Goal: Task Accomplishment & Management: Use online tool/utility

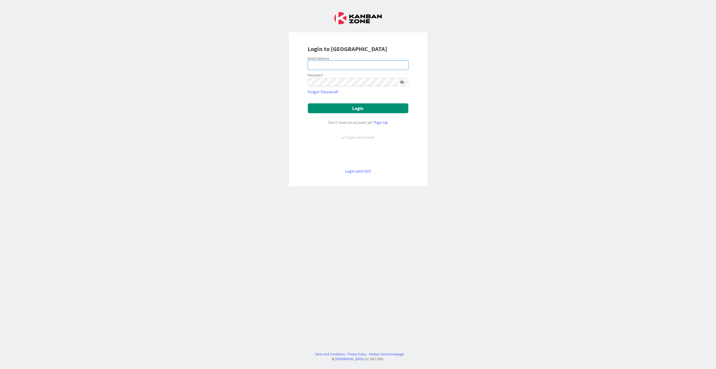
click at [324, 65] on input "email" at bounding box center [358, 65] width 101 height 9
type input "[PERSON_NAME][EMAIL_ADDRESS][DOMAIN_NAME]"
click at [308, 103] on button "Login" at bounding box center [358, 108] width 101 height 10
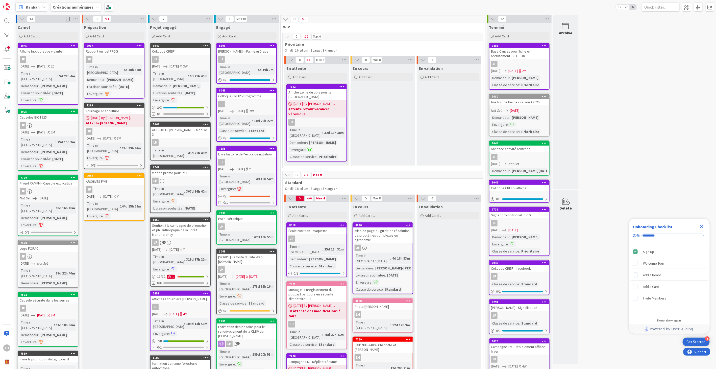
scroll to position [84, 0]
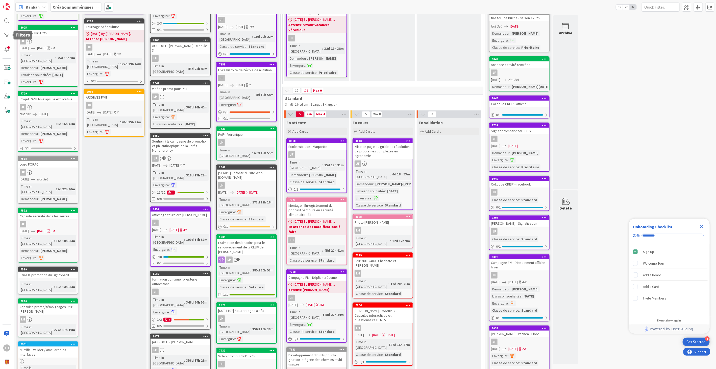
click at [5, 30] on div "LH" at bounding box center [7, 184] width 14 height 369
click at [5, 33] on div at bounding box center [7, 35] width 10 height 10
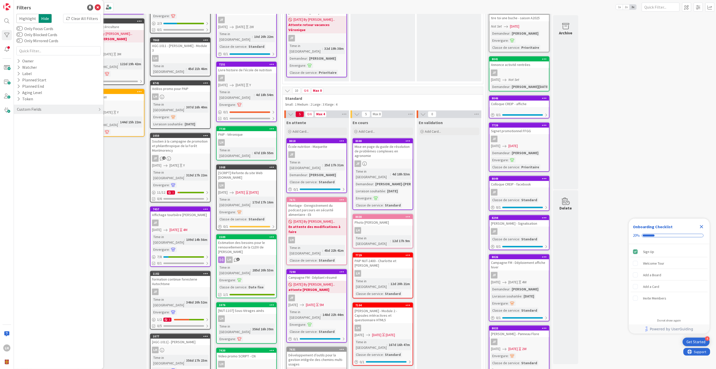
click at [20, 56] on div "Highlight Hide Clear All Filters Only Focus Cards Only Blocked Cards Only Mirro…" at bounding box center [58, 65] width 84 height 103
click at [22, 58] on div "Owner" at bounding box center [25, 61] width 18 height 6
click at [35, 79] on span "[PERSON_NAME]" at bounding box center [46, 82] width 30 height 7
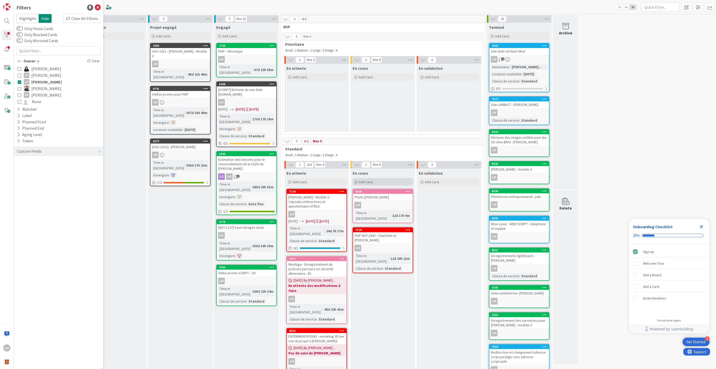
click at [374, 180] on span "Add Card..." at bounding box center [367, 182] width 16 height 5
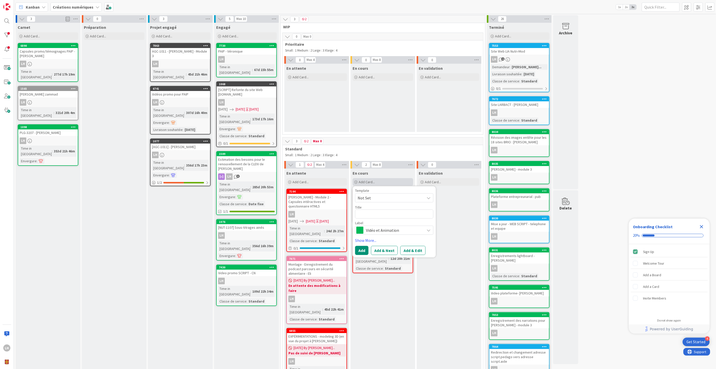
type textarea "x"
type textarea "M"
type textarea "x"
type textarea "C"
type textarea "x"
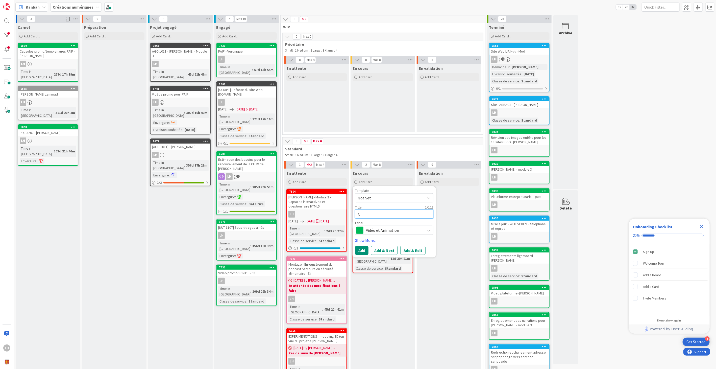
type textarea "Ca"
type textarea "x"
type textarea "Cap"
type textarea "x"
type textarea "Caps"
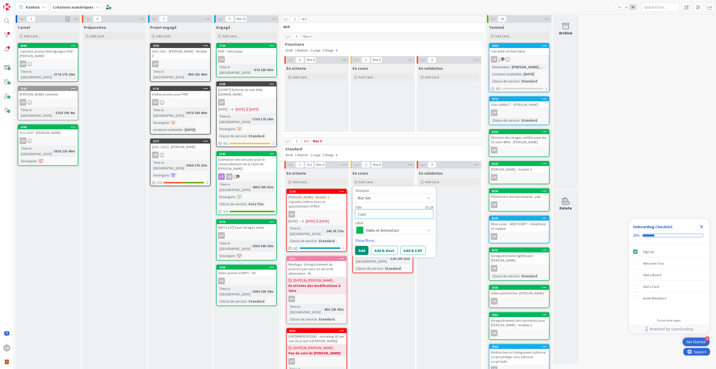
type textarea "x"
type textarea "Capsu"
type textarea "x"
type textarea "Capsul"
type textarea "x"
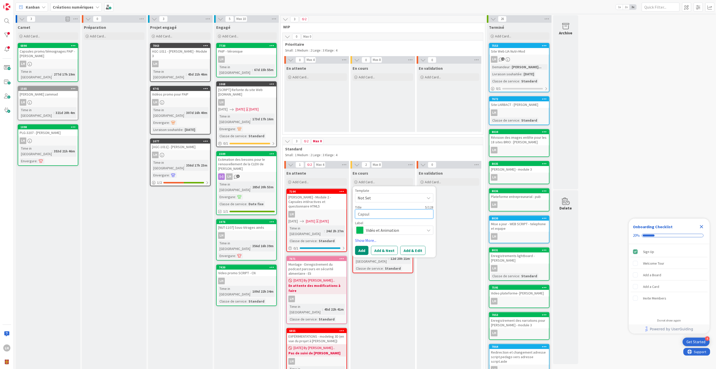
type textarea "Capsule"
type textarea "x"
type textarea "Capsules"
type textarea "x"
type textarea "Capsules"
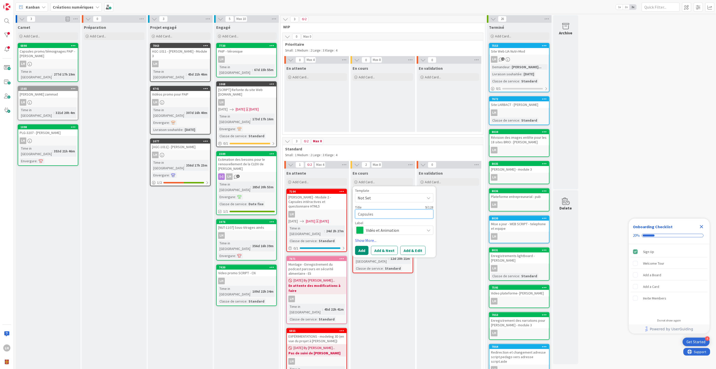
type textarea "x"
type textarea "Capsules d"
type textarea "x"
type textarea "Capsules de"
type textarea "x"
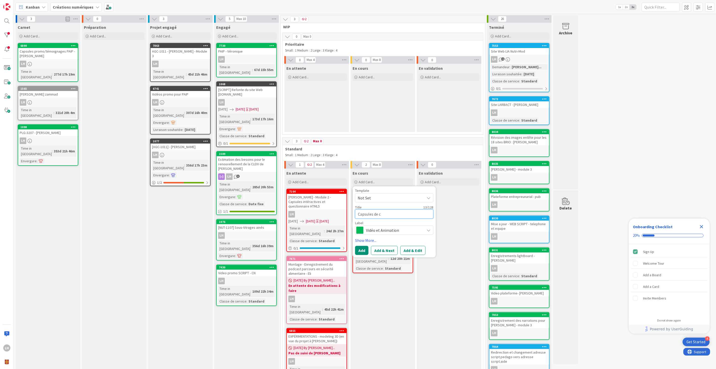
type textarea "Capsules de co"
type textarea "x"
type textarea "Capsules de cou"
type textarea "x"
type textarea "Capsules de cour"
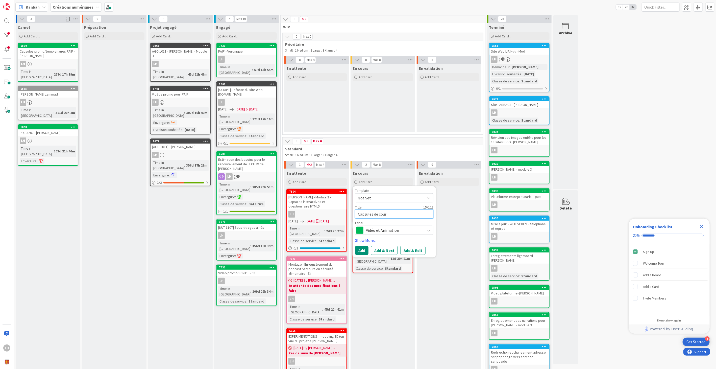
type textarea "x"
type textarea "Capsules de cours"
type textarea "x"
type textarea "Capsules de cours"
type textarea "x"
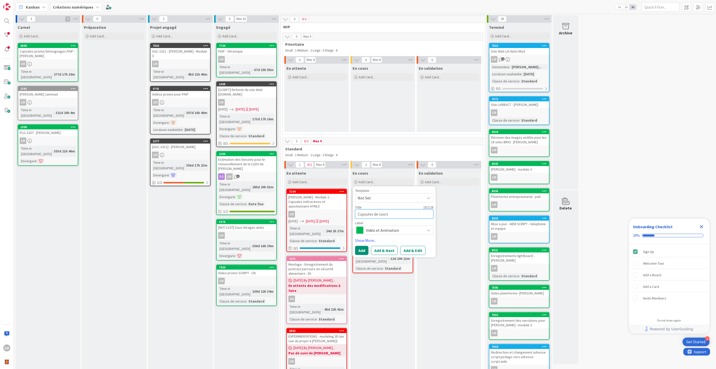
type textarea "Capsules de cours -"
type textarea "x"
type textarea "Capsules de cours -"
type textarea "x"
type textarea "Capsules de cours - I"
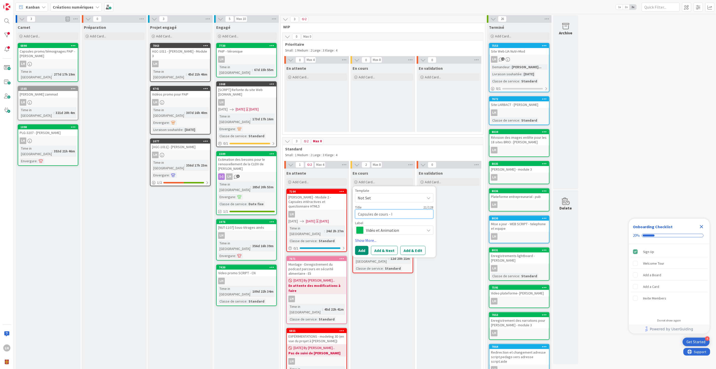
type textarea "x"
type textarea "Capsules de cours - Ib"
type textarea "x"
type textarea "Capsules de cours - Ibr"
type textarea "x"
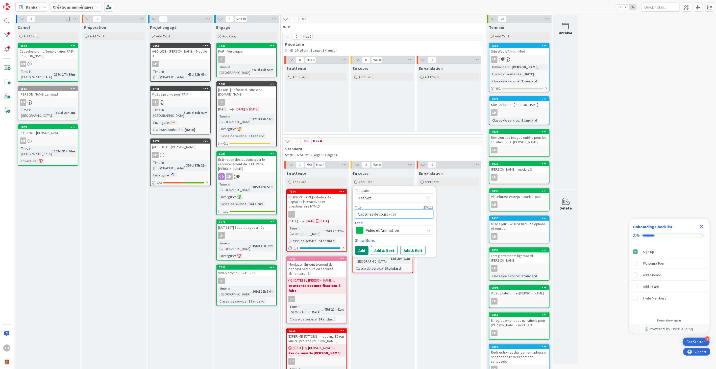
type textarea "Capsules de cours - Ibra"
type textarea "x"
type textarea "Capsules de cours - Ibrah"
type textarea "x"
type textarea "Capsules de cours - Ibrahi"
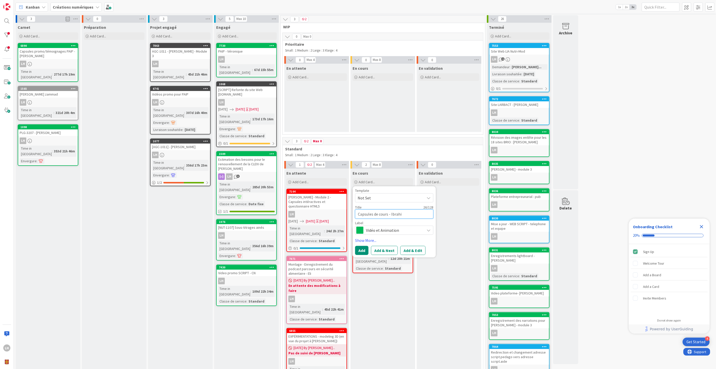
type textarea "x"
type textarea "Capsules de cours - [PERSON_NAME]"
type textarea "x"
type textarea "Capsules de cours - [PERSON_NAME]"
type textarea "x"
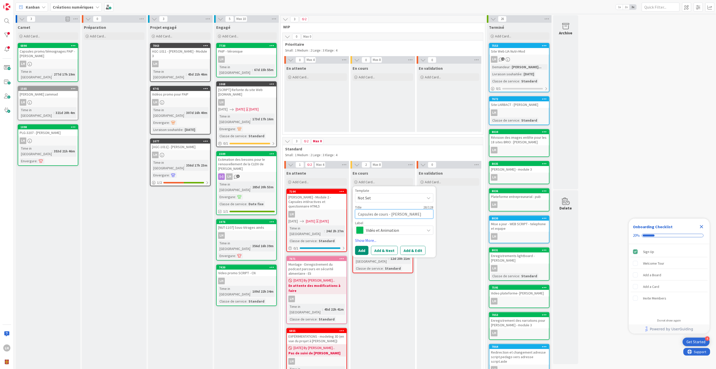
type textarea "Capsules de cours - [PERSON_NAME]"
type textarea "x"
type textarea "Capsules de cours - [PERSON_NAME]"
type textarea "x"
type textarea "Capsules de cours - [PERSON_NAME]"
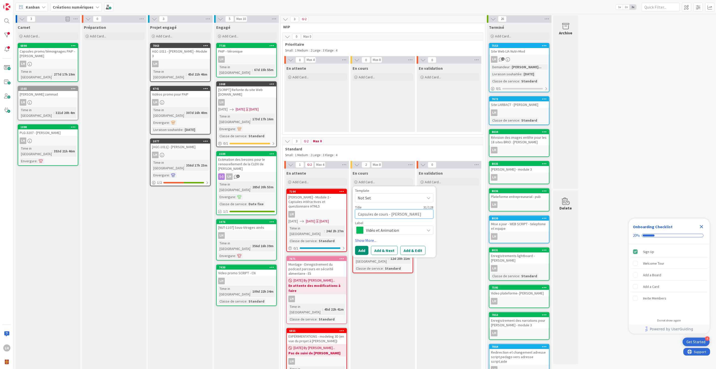
type textarea "x"
type textarea "Capsules de cours - [PERSON_NAME]"
type textarea "x"
type textarea "Capsules de cours - [PERSON_NAME]"
type textarea "x"
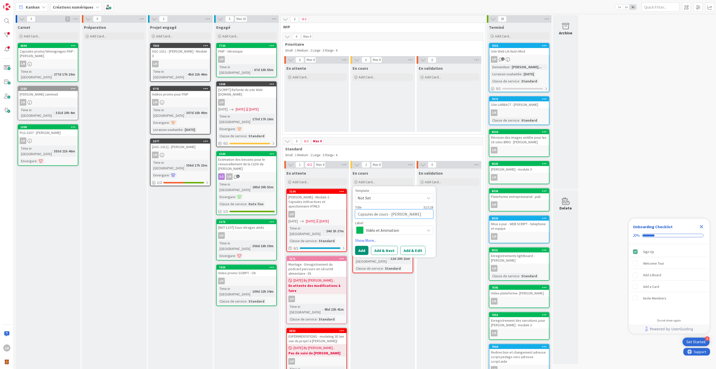
type textarea "Capsules de cours - [PERSON_NAME]"
type textarea "x"
type textarea "Capsules de cours - [PERSON_NAME]"
click at [370, 241] on link "Show More..." at bounding box center [394, 240] width 78 height 6
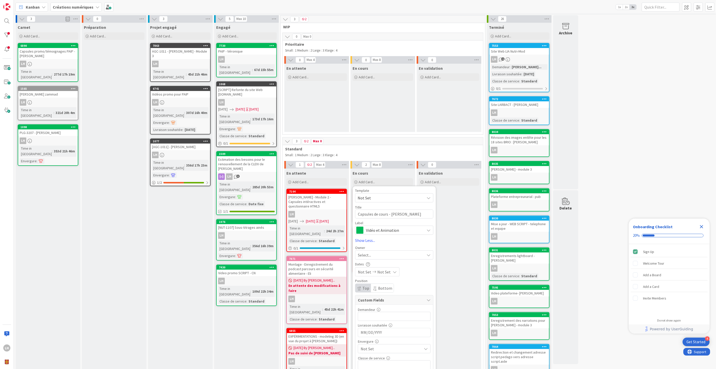
click at [369, 254] on span "Select..." at bounding box center [364, 255] width 13 height 6
click at [381, 296] on span "[PERSON_NAME]" at bounding box center [387, 297] width 25 height 8
type textarea "x"
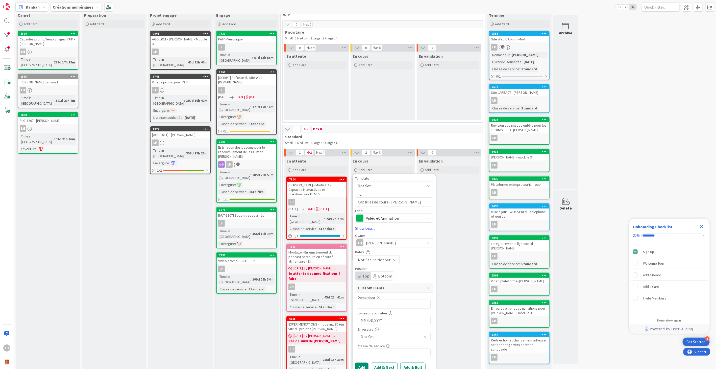
scroll to position [18, 0]
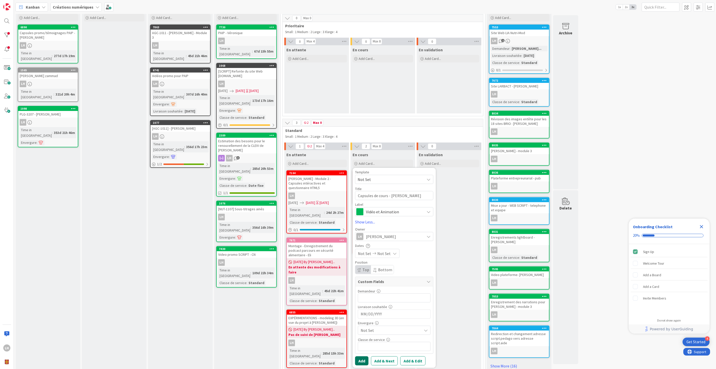
click at [364, 358] on button "Add" at bounding box center [361, 360] width 13 height 9
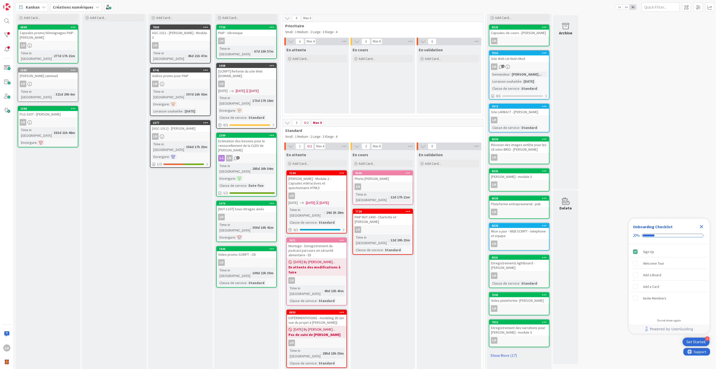
scroll to position [12, 0]
